Goal: Task Accomplishment & Management: Manage account settings

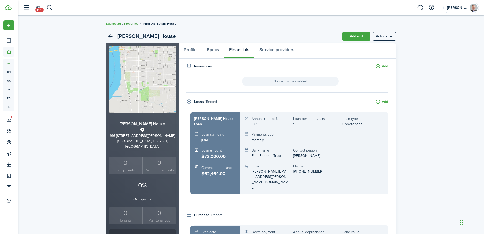
click at [130, 24] on link "Properties" at bounding box center [131, 23] width 14 height 5
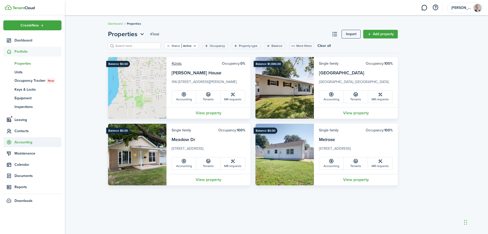
click at [21, 140] on span "Accounting" at bounding box center [37, 141] width 47 height 5
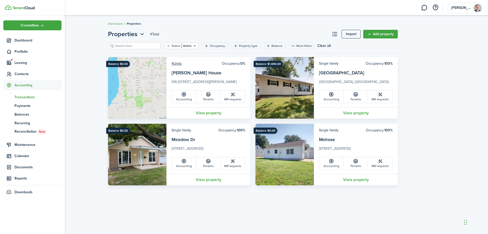
click at [23, 95] on span "Transactions" at bounding box center [37, 96] width 47 height 5
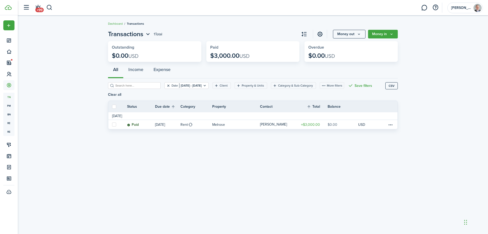
click at [166, 85] on button "Clear filter" at bounding box center [168, 85] width 4 height 4
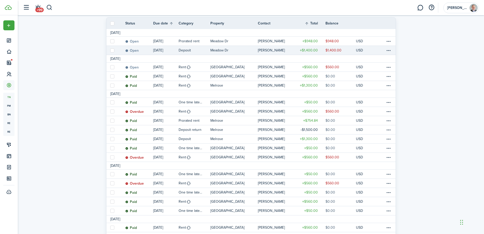
scroll to position [76, 0]
